Goal: Information Seeking & Learning: Learn about a topic

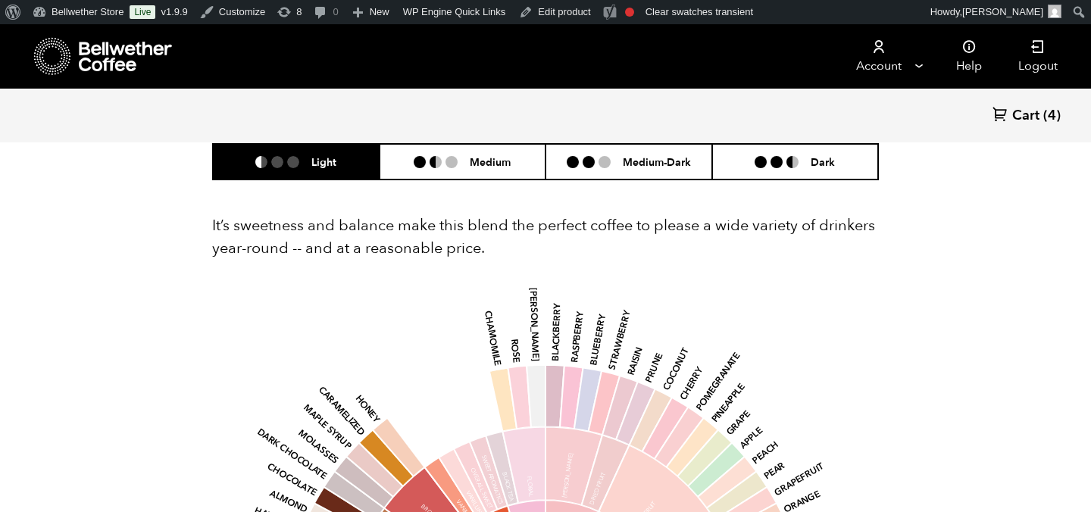
scroll to position [968, 0]
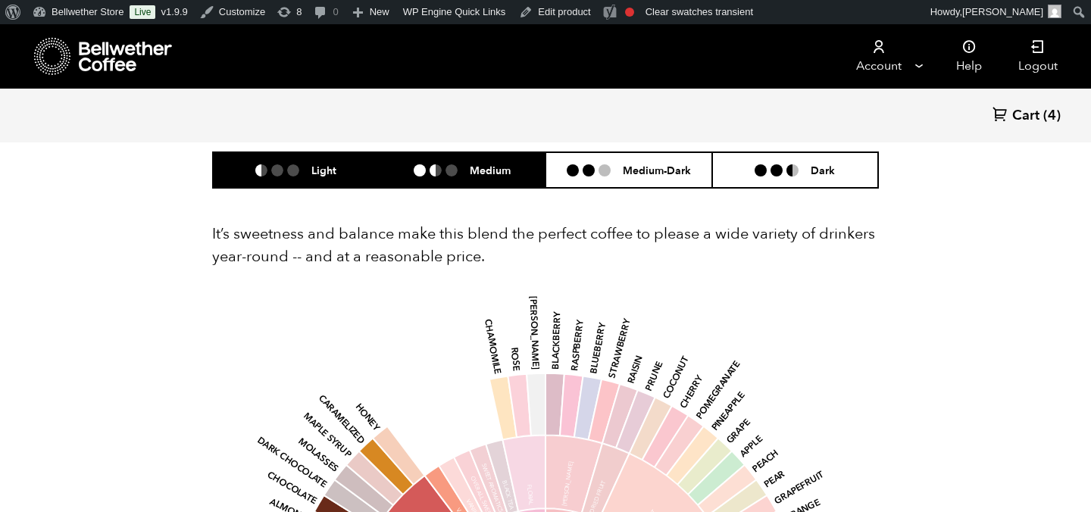
click at [474, 155] on li "Medium" at bounding box center [462, 170] width 167 height 36
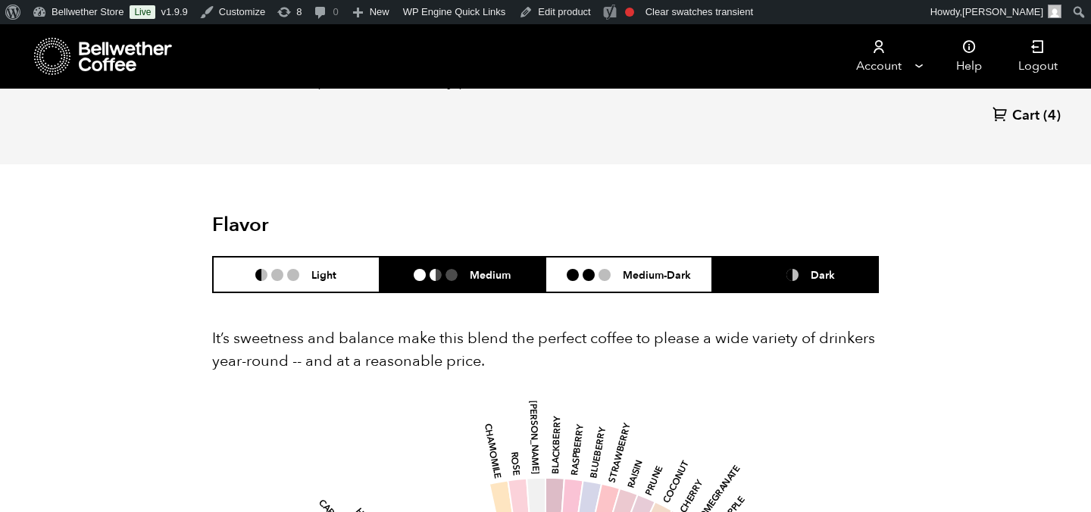
scroll to position [863, 0]
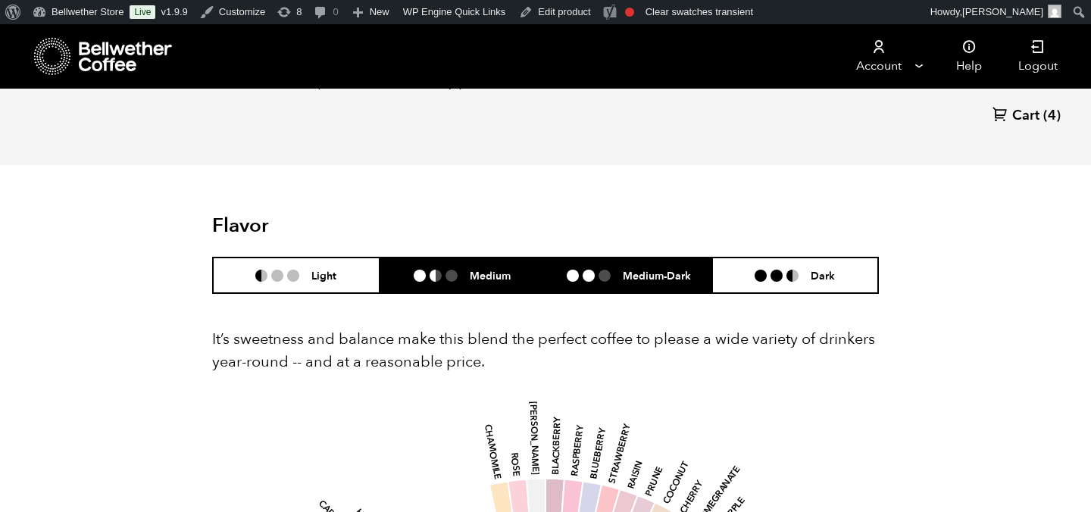
click at [636, 270] on h6 "Medium-Dark" at bounding box center [657, 275] width 68 height 13
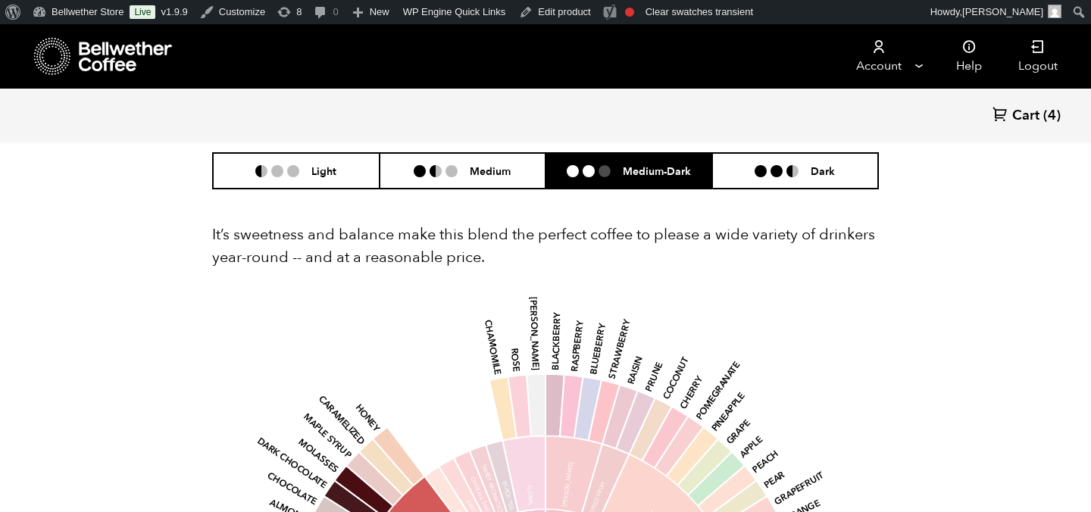
scroll to position [922, 0]
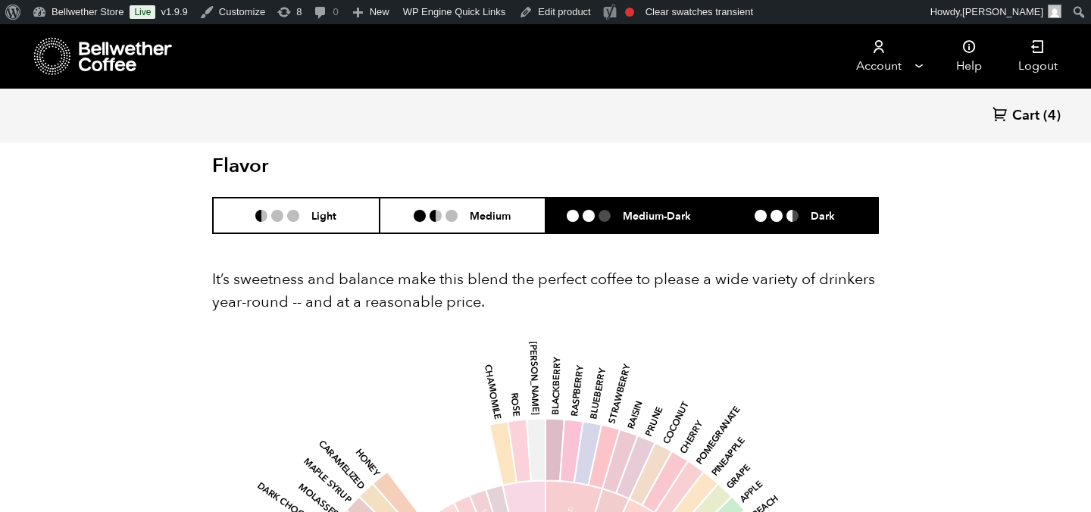
click at [760, 225] on li "Dark" at bounding box center [795, 216] width 167 height 36
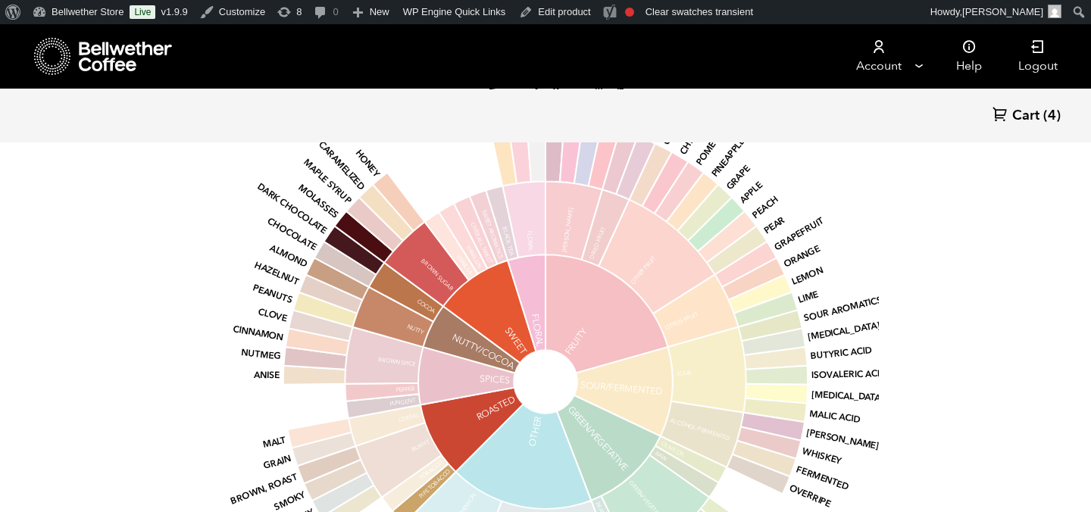
scroll to position [1218, 0]
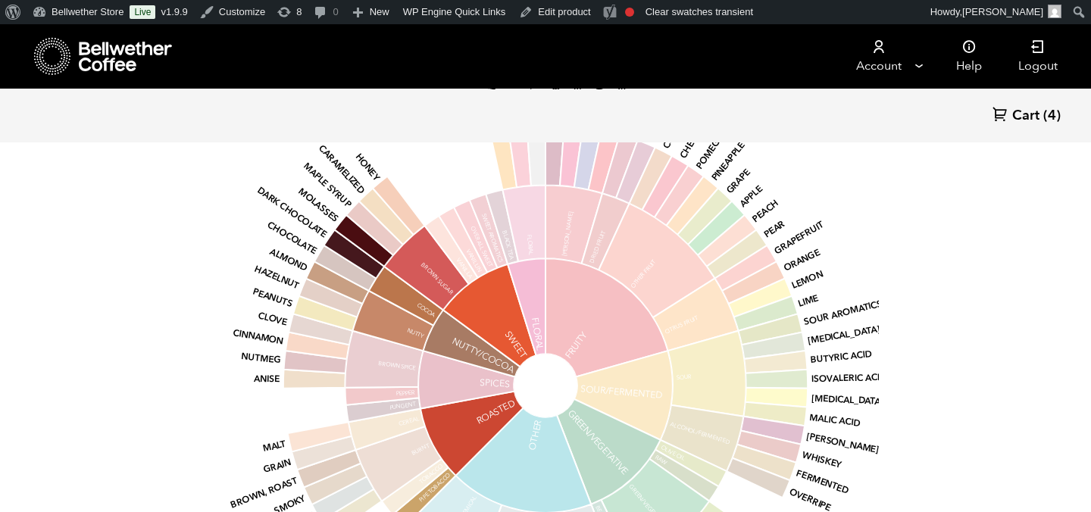
click at [60, 55] on icon at bounding box center [52, 56] width 37 height 39
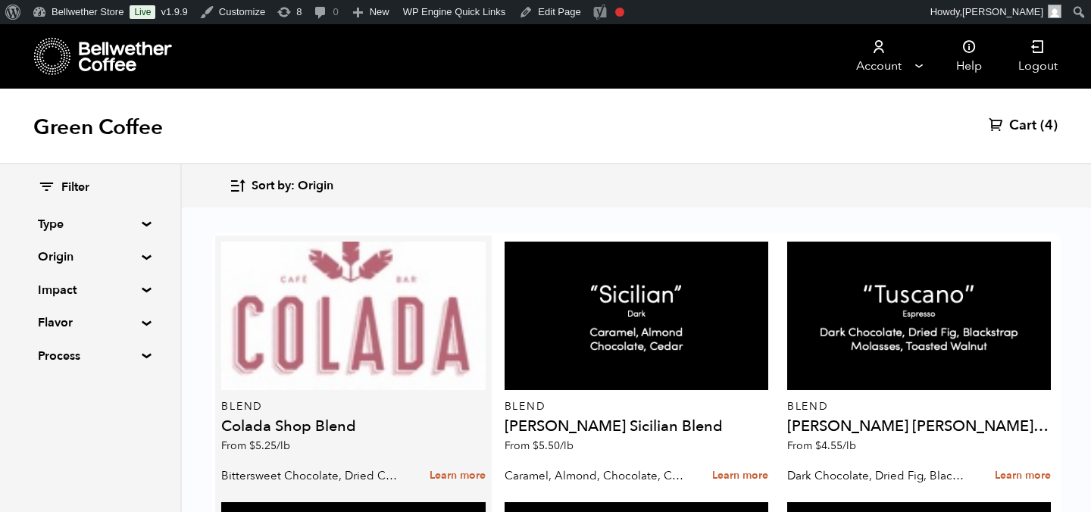
scroll to position [1100, 0]
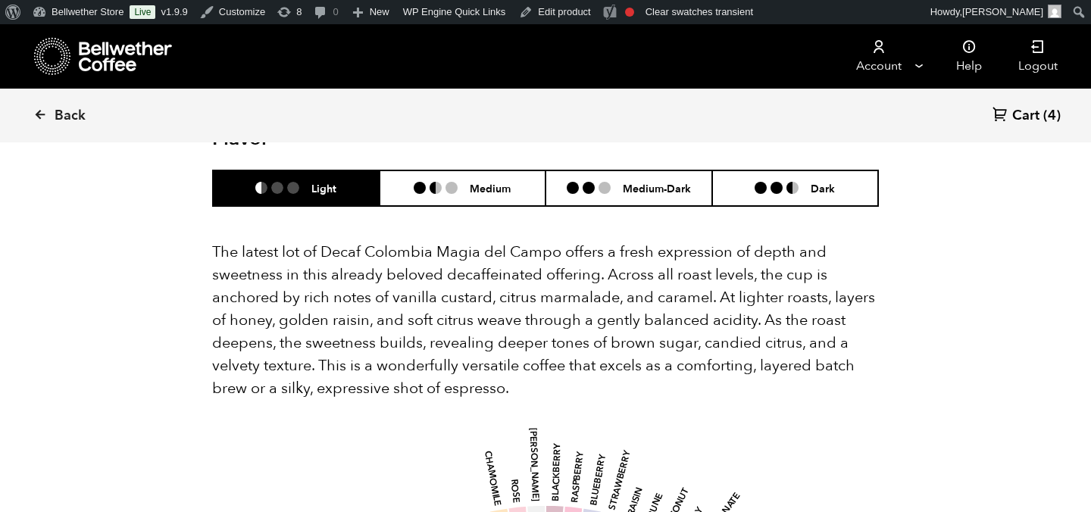
scroll to position [1591, 0]
